Goal: Navigation & Orientation: Find specific page/section

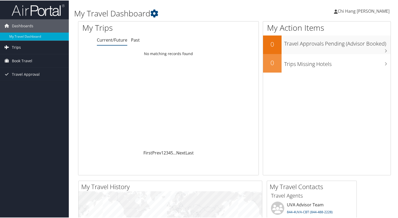
click at [13, 47] on span "Trips" at bounding box center [16, 46] width 9 height 13
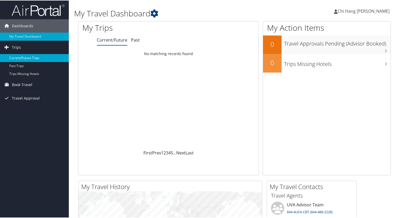
click at [21, 58] on link "Current/Future Trips" at bounding box center [34, 57] width 69 height 8
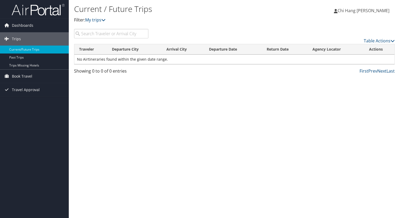
click at [119, 36] on input "search" at bounding box center [111, 34] width 74 height 10
click at [35, 77] on link "Book Travel" at bounding box center [34, 76] width 69 height 13
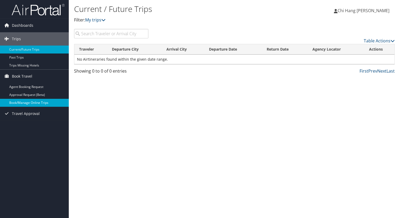
click at [46, 104] on link "Book/Manage Online Trips" at bounding box center [34, 103] width 69 height 8
